Goal: Information Seeking & Learning: Learn about a topic

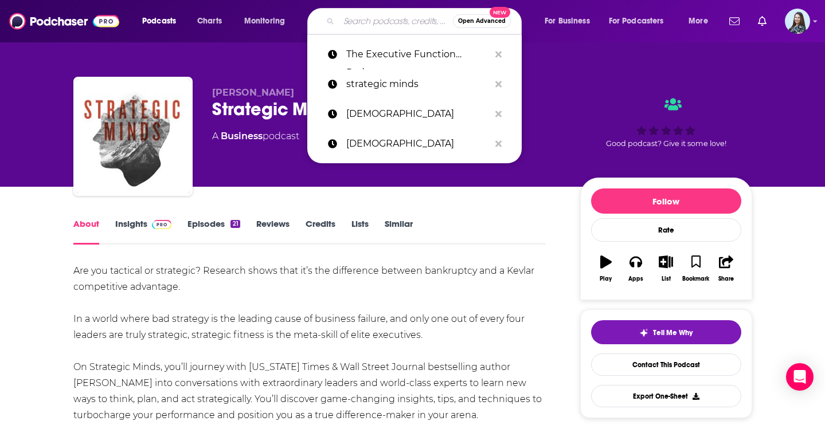
type input "Converging Dialogues"
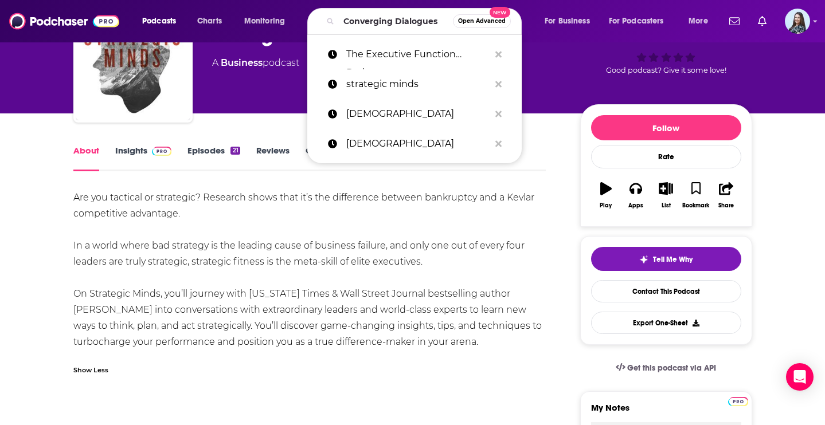
scroll to position [0, 12]
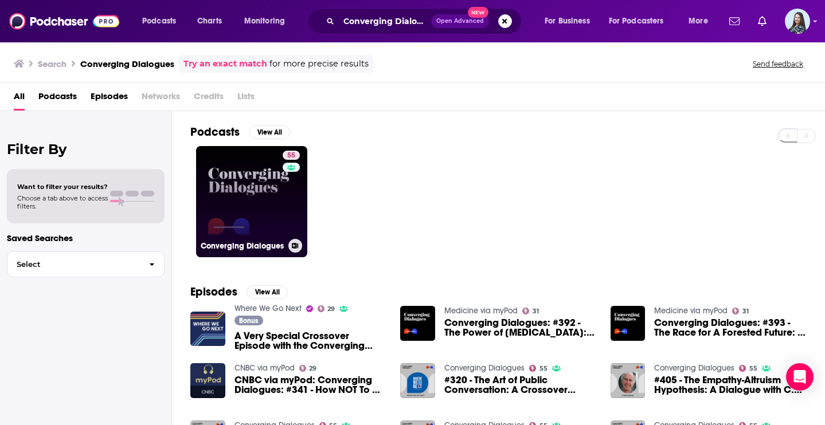
click at [268, 253] on link "55 Converging Dialogues" at bounding box center [251, 201] width 111 height 111
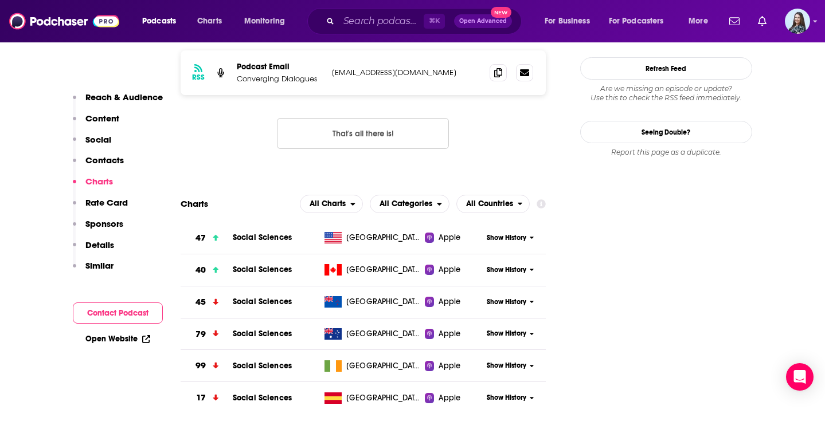
scroll to position [1134, 0]
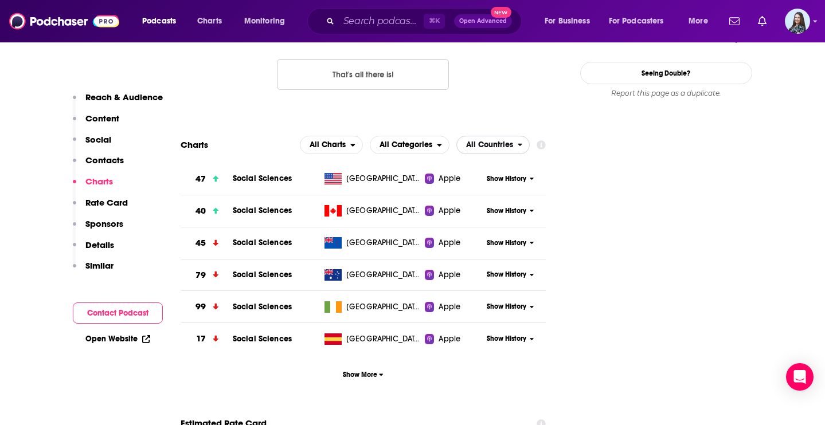
click at [485, 141] on span "All Countries" at bounding box center [489, 145] width 47 height 8
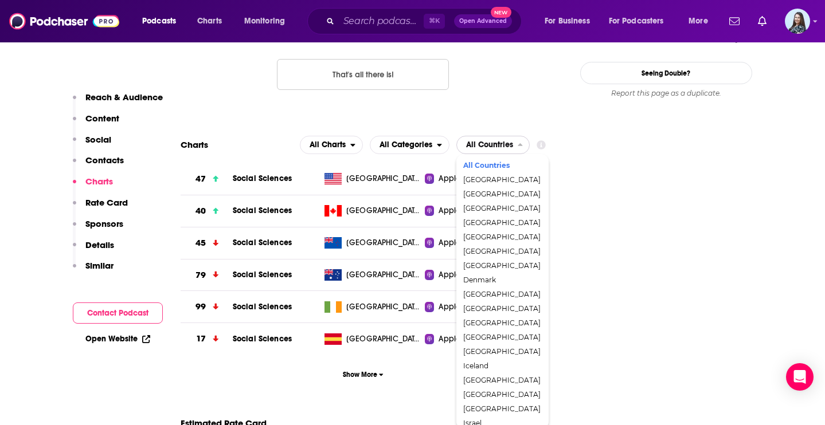
click at [493, 159] on div "All Countries" at bounding box center [502, 166] width 83 height 14
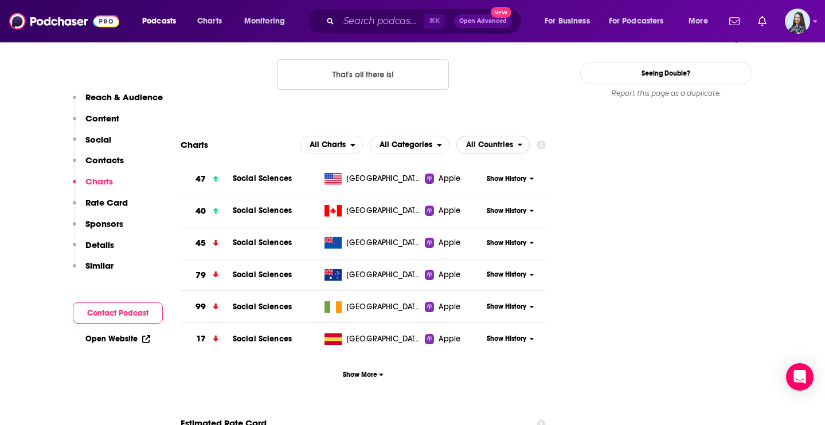
click at [486, 135] on span "All Countries" at bounding box center [487, 144] width 61 height 19
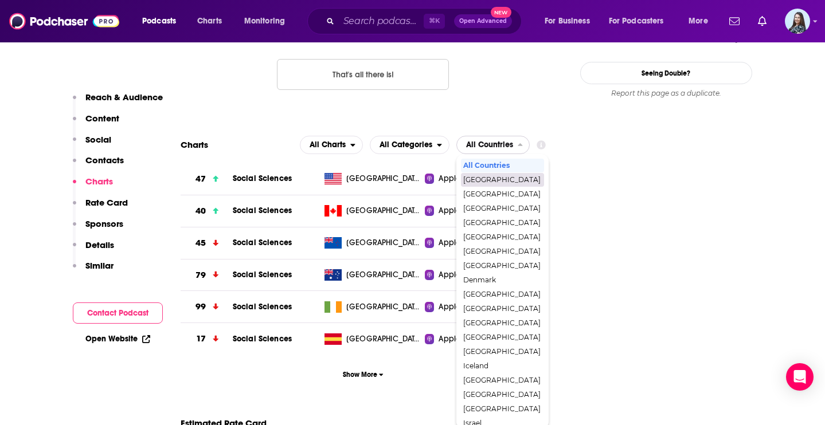
click at [487, 177] on span "[GEOGRAPHIC_DATA]" at bounding box center [501, 180] width 77 height 7
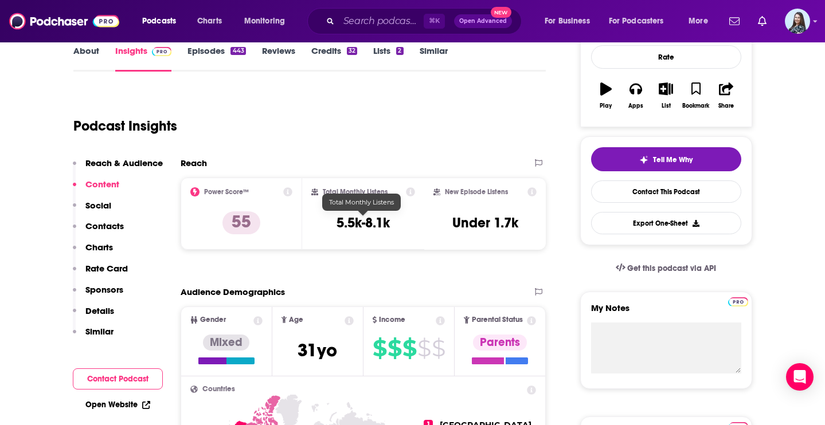
scroll to position [163, 0]
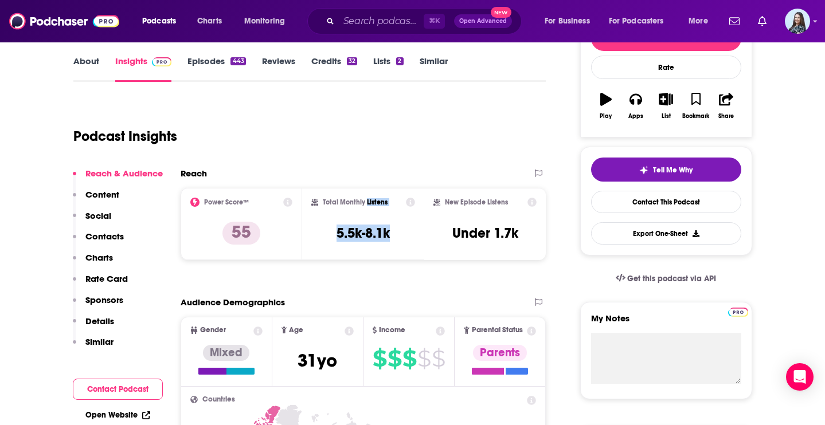
drag, startPoint x: 394, startPoint y: 233, endPoint x: 366, endPoint y: 202, distance: 41.0
click at [366, 202] on div "Total Monthly Listens 5.5k-8.1k" at bounding box center [363, 224] width 104 height 53
copy div "Listens 5.5k-8.1k"
click at [377, 13] on input "Search podcasts, credits, & more..." at bounding box center [381, 21] width 85 height 18
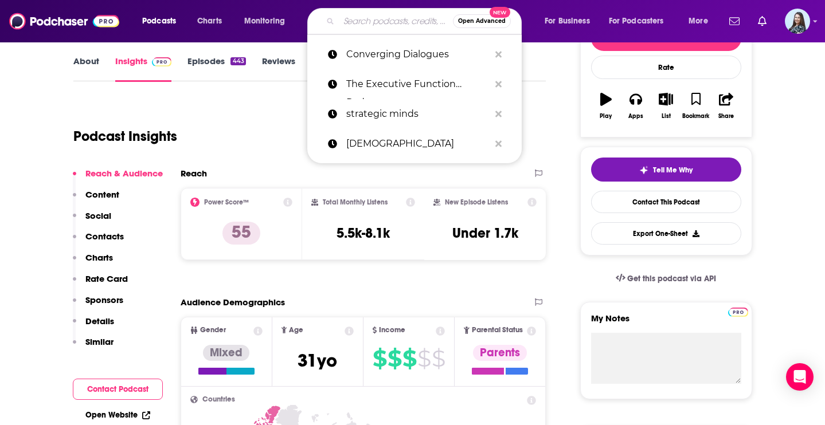
paste input "Whinypaluza"
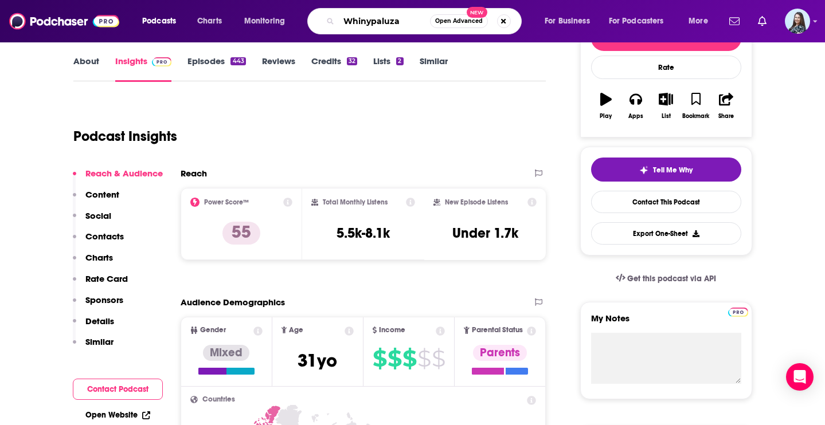
type input "Whinypaluza"
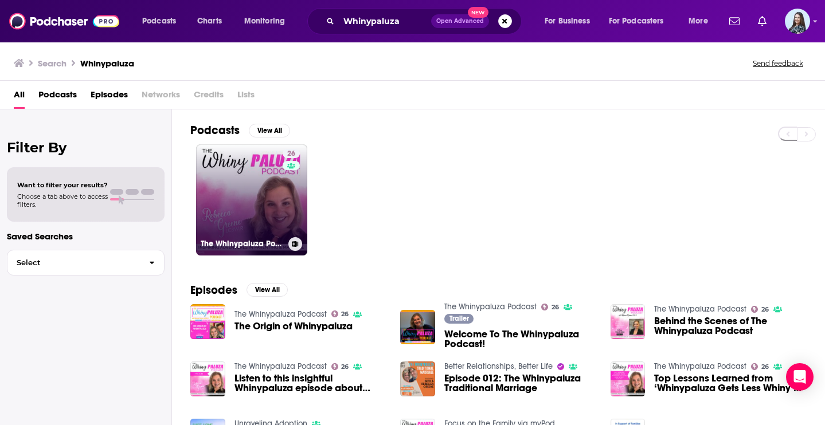
click at [273, 186] on link "26 The Whinypaluza Podcast" at bounding box center [251, 199] width 111 height 111
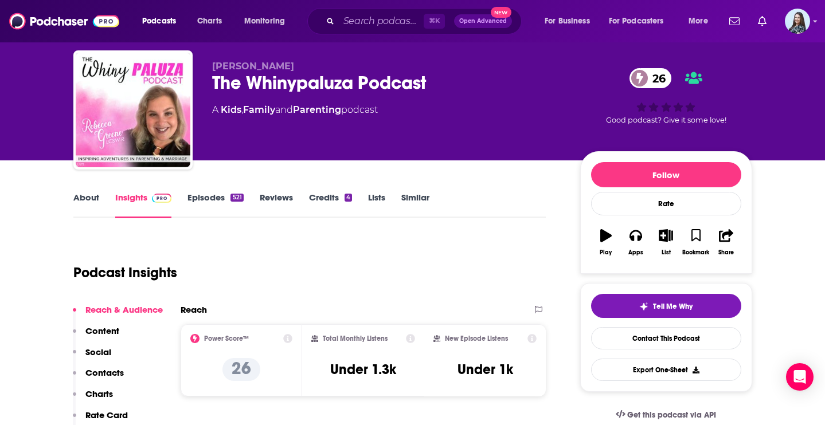
scroll to position [28, 0]
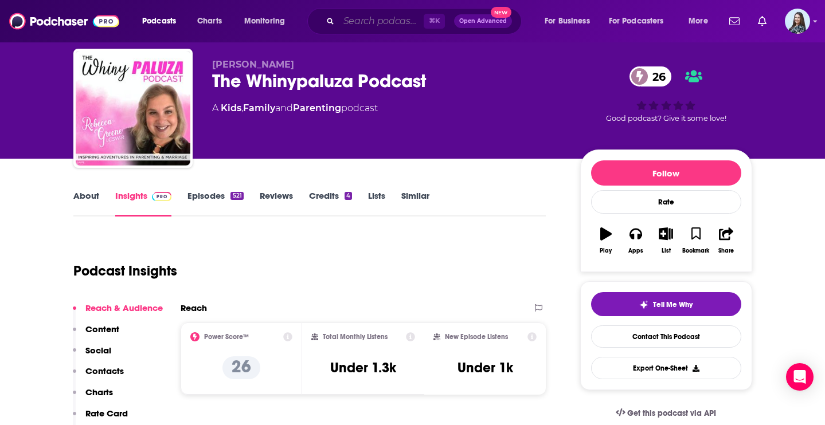
click at [376, 17] on input "Search podcasts, credits, & more..." at bounding box center [381, 21] width 85 height 18
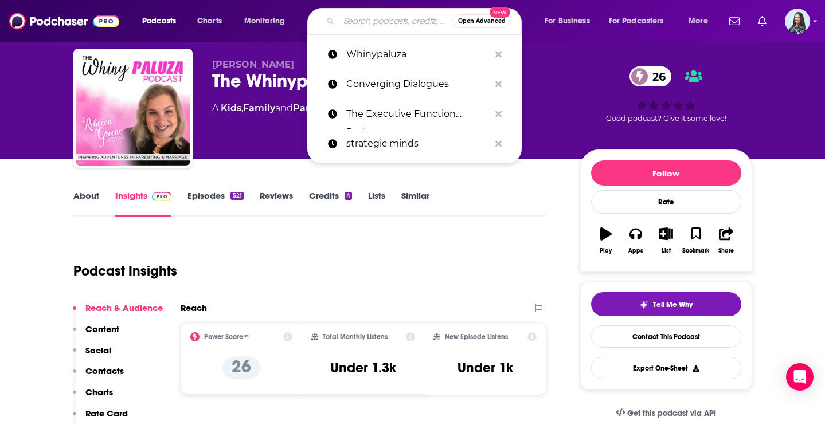
paste input "[PERSON_NAME]"
type input "[PERSON_NAME]"
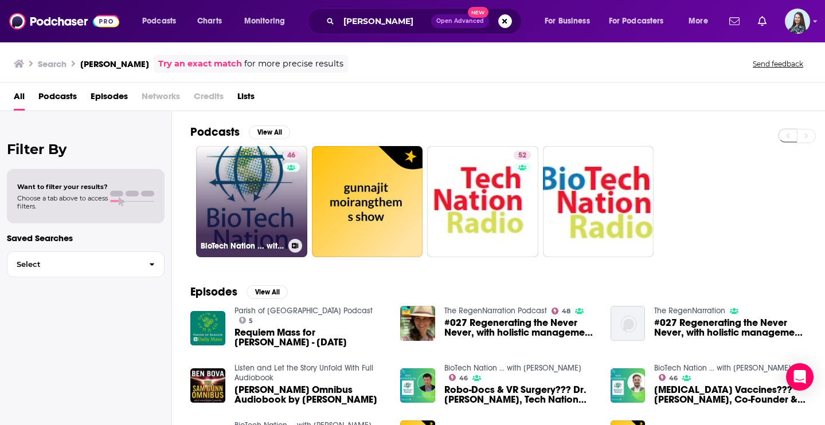
click at [278, 210] on link "46 BioTech Nation ... with [PERSON_NAME]" at bounding box center [251, 201] width 111 height 111
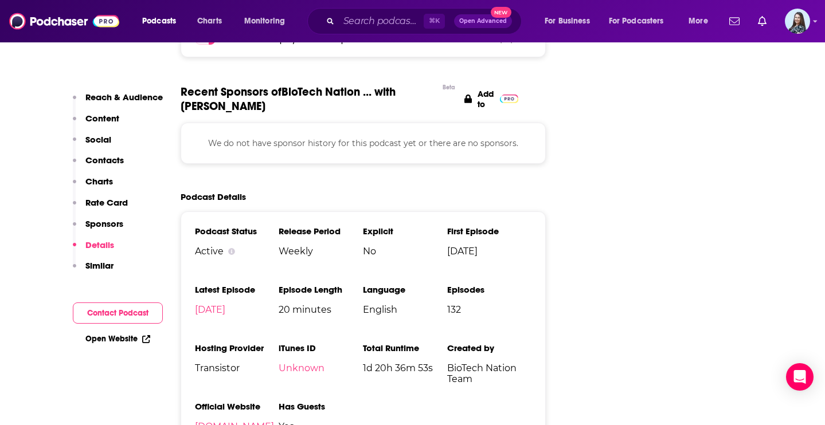
scroll to position [1532, 0]
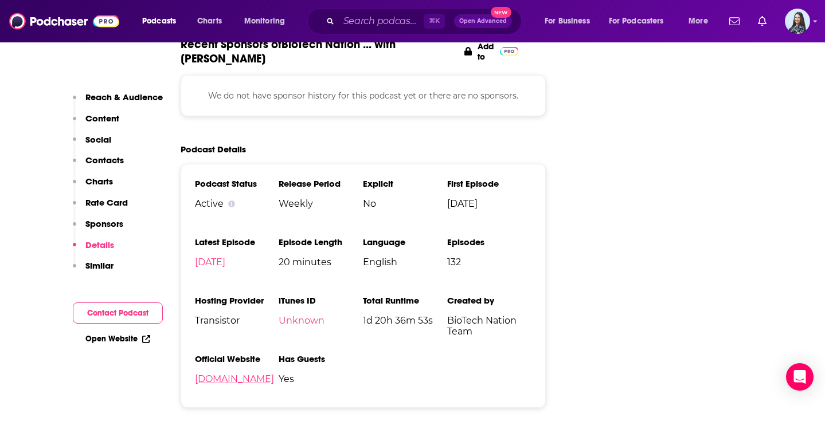
click at [234, 374] on link "[DOMAIN_NAME]" at bounding box center [234, 379] width 79 height 11
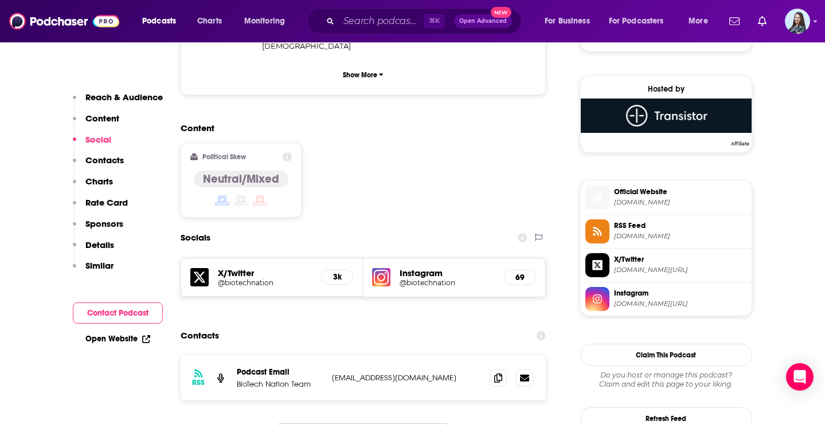
scroll to position [738, 0]
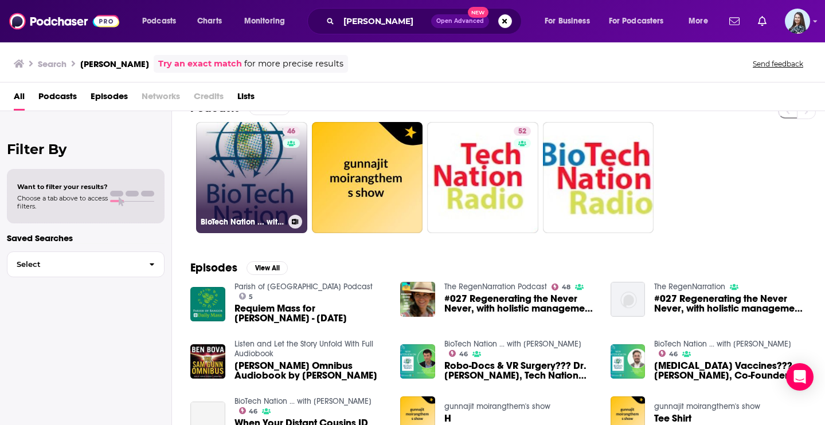
scroll to position [25, 0]
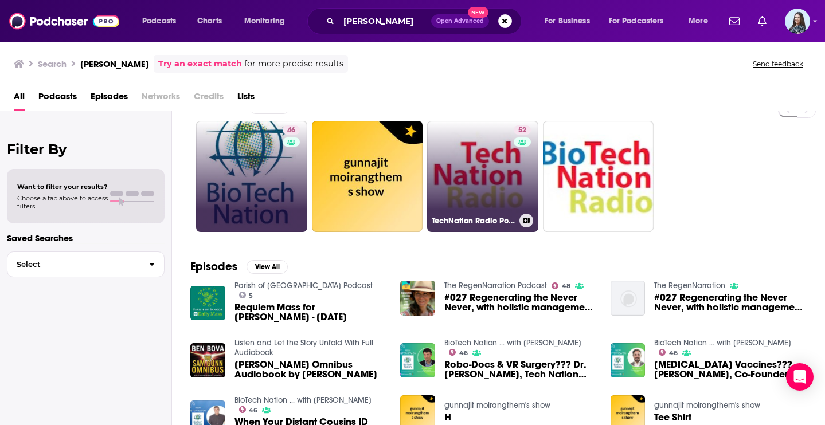
click at [485, 208] on link "52 TechNation Radio Podcast" at bounding box center [482, 176] width 111 height 111
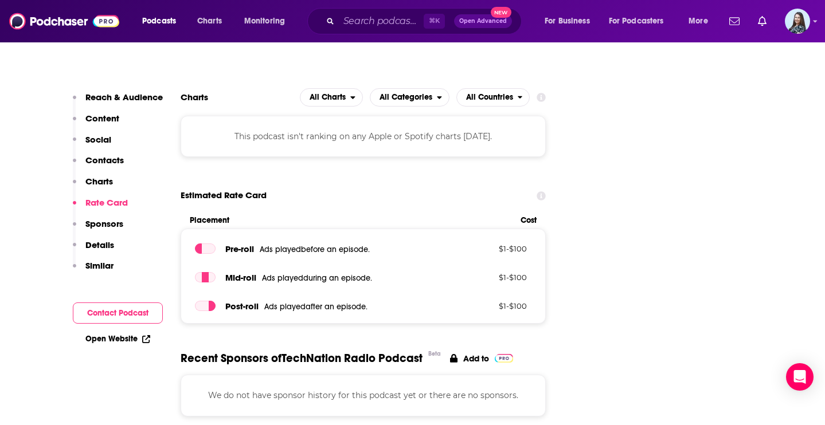
scroll to position [1139, 0]
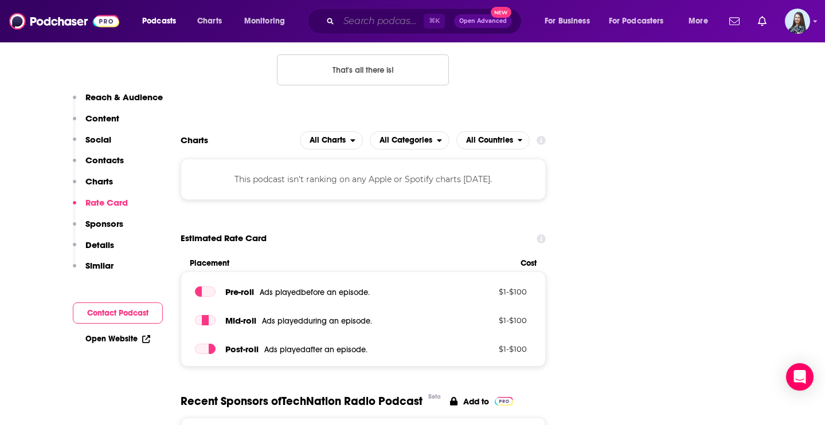
click at [391, 18] on input "Search podcasts, credits, & more..." at bounding box center [381, 21] width 85 height 18
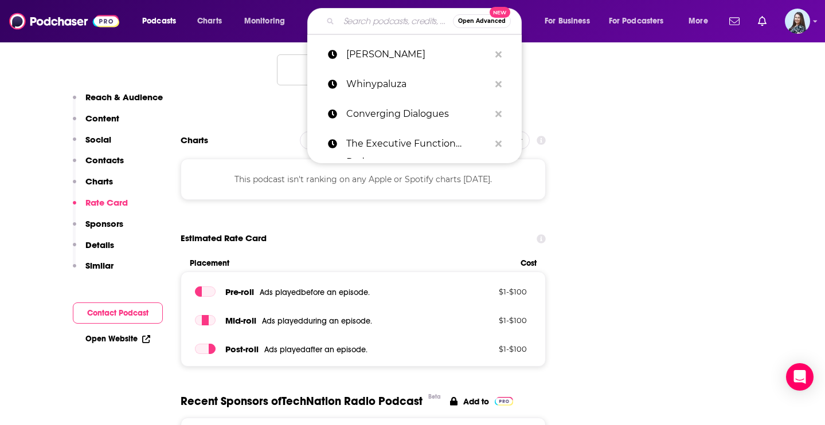
paste input "The Knowledge Project"
type input "The Knowledge Project"
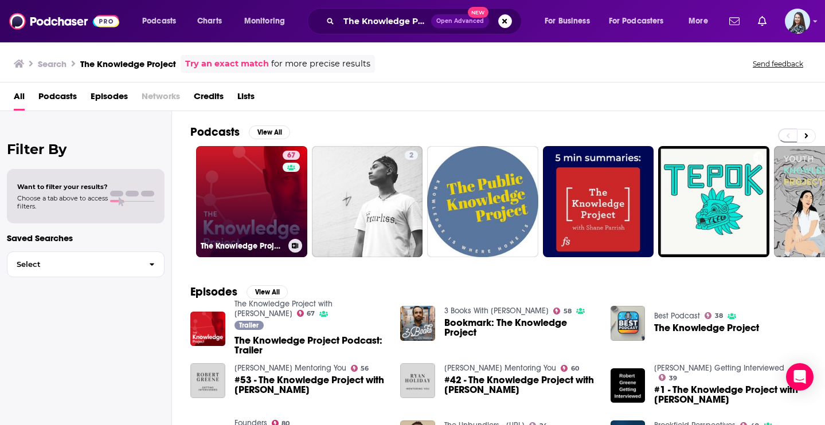
click at [276, 213] on link "67 The Knowledge Project with [PERSON_NAME]" at bounding box center [251, 201] width 111 height 111
